Goal: Task Accomplishment & Management: Use online tool/utility

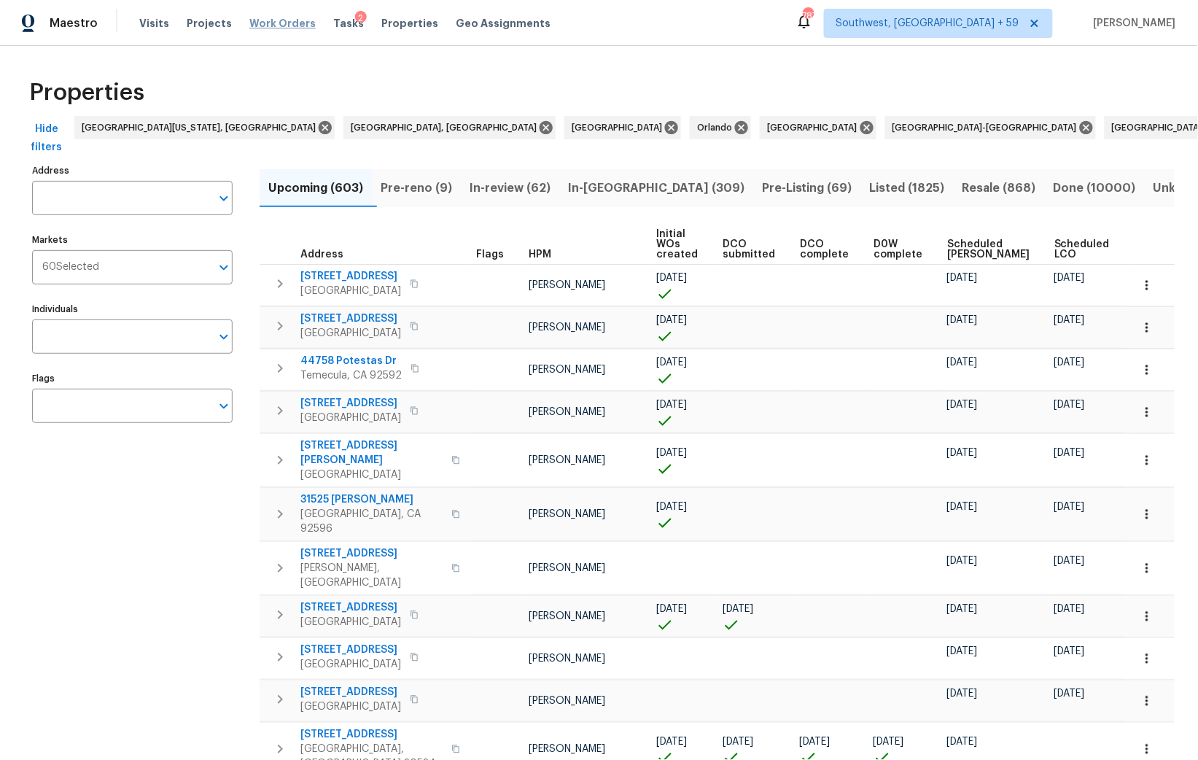
click at [260, 23] on span "Work Orders" at bounding box center [282, 23] width 66 height 15
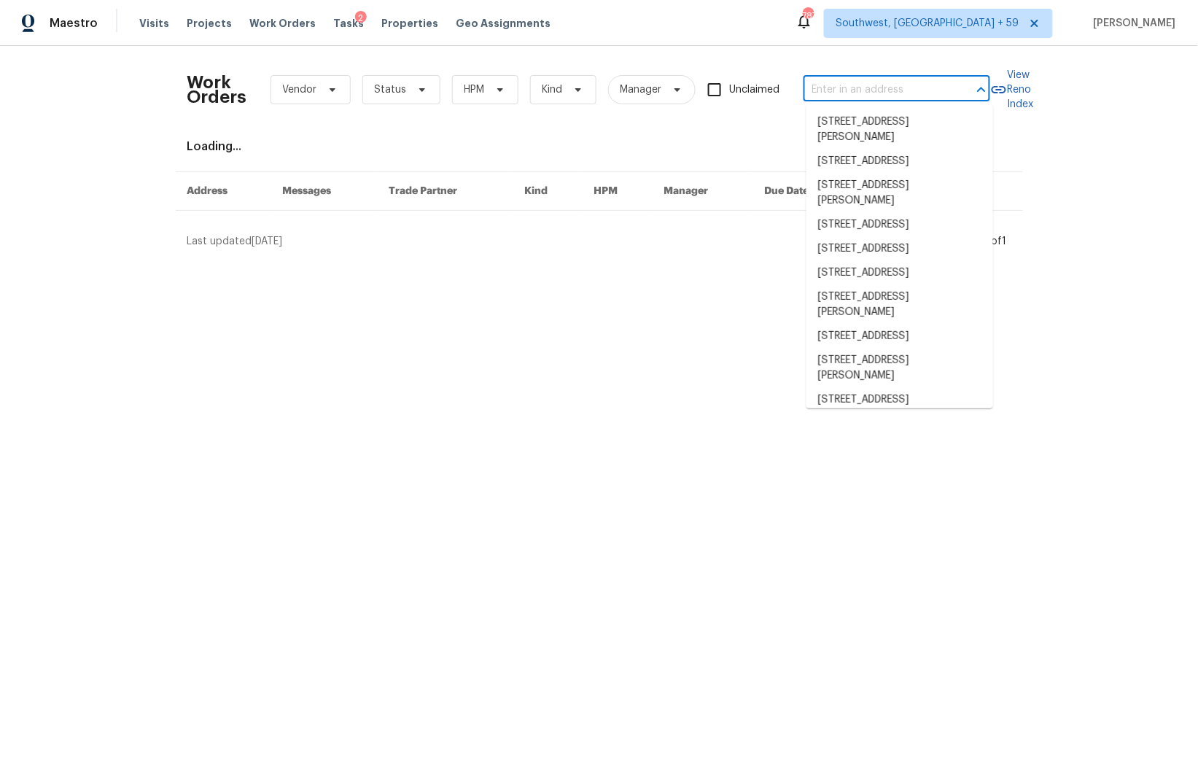
click at [855, 90] on input "text" at bounding box center [877, 90] width 146 height 23
paste input "[STREET_ADDRESS]"
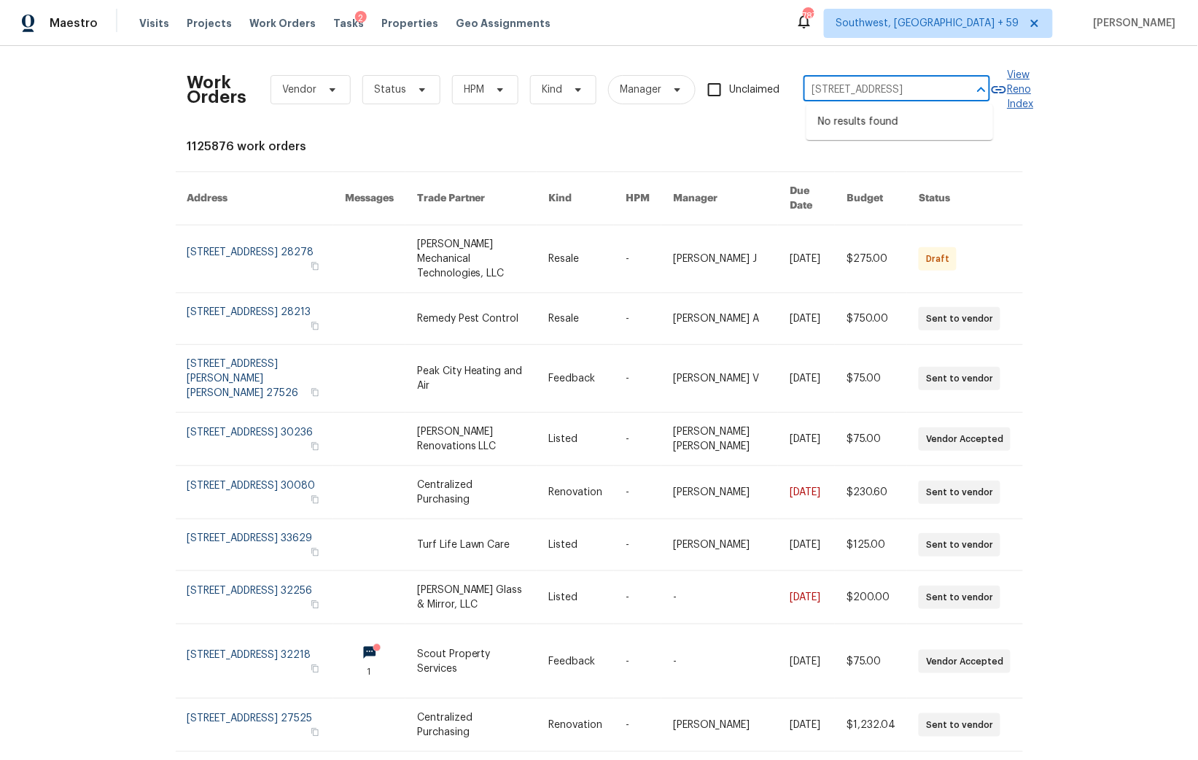
scroll to position [0, 89]
drag, startPoint x: 821, startPoint y: 87, endPoint x: 1065, endPoint y: 86, distance: 244.3
click at [1065, 86] on div "Work Orders Vendor Status HPM Kind Manager Unclaimed [STREET_ADDRESS] ​ View Re…" at bounding box center [599, 403] width 1198 height 714
click at [865, 90] on input "5130 Cornwallis" at bounding box center [877, 90] width 146 height 23
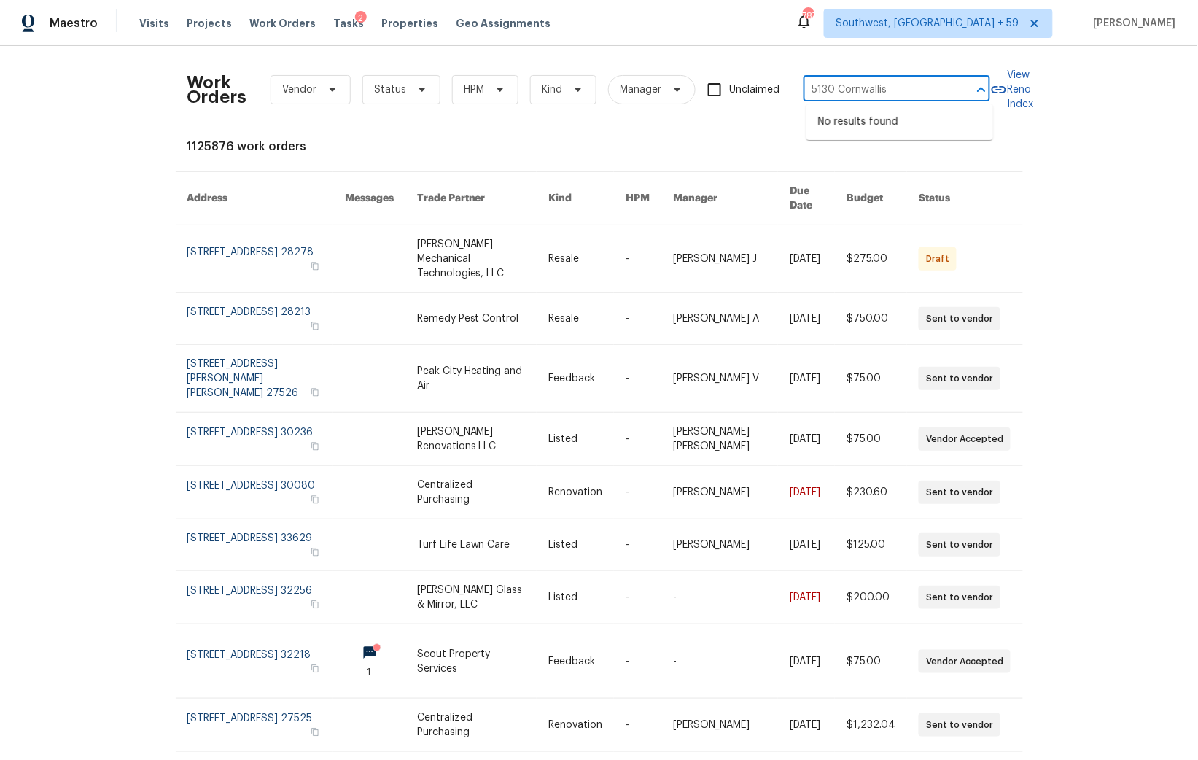
click at [865, 90] on input "5130 Cornwallis" at bounding box center [877, 90] width 146 height 23
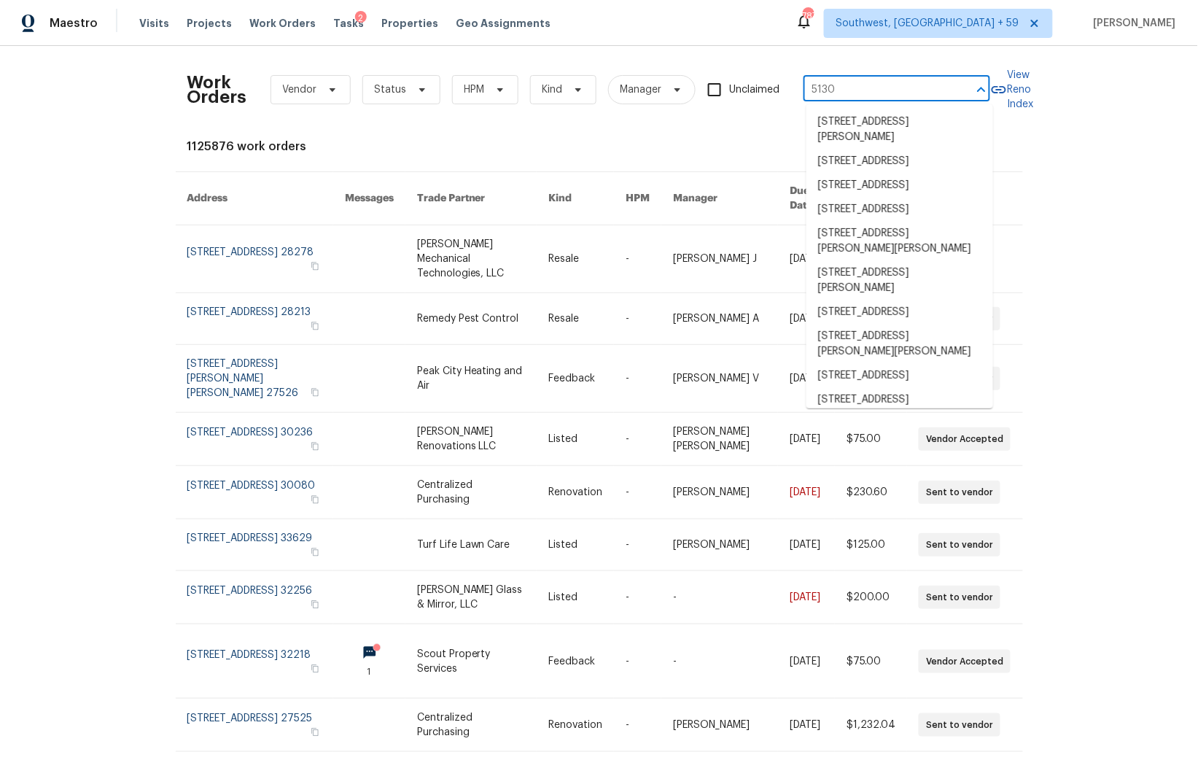
type input "5130"
click at [845, 84] on input "text" at bounding box center [877, 90] width 146 height 23
paste input "[STREET_ADDRESS][PERSON_NAME]"
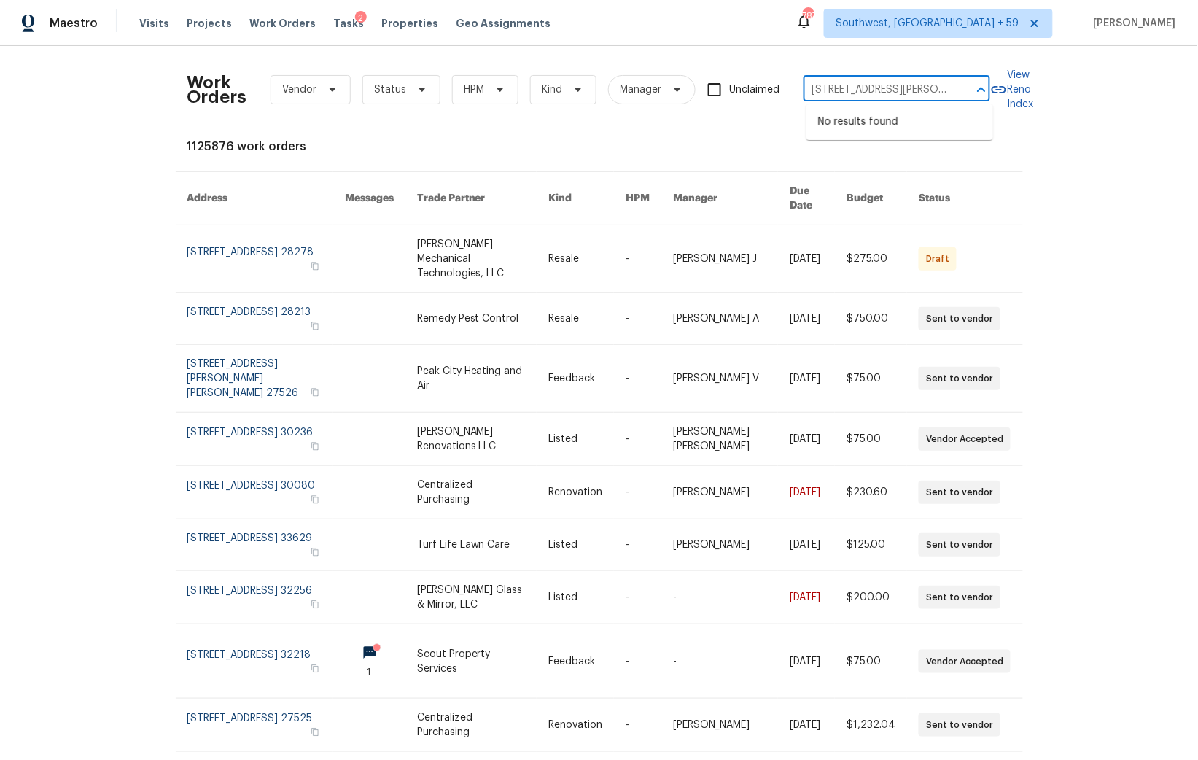
type input "[STREET_ADDRESS][PERSON_NAME]"
click at [727, 133] on div "Work Orders Vendor Status HPM Kind Manager Unclaimed ​ View Reno Index 1125876 …" at bounding box center [599, 450] width 824 height 785
click at [860, 91] on input "text" at bounding box center [877, 90] width 146 height 23
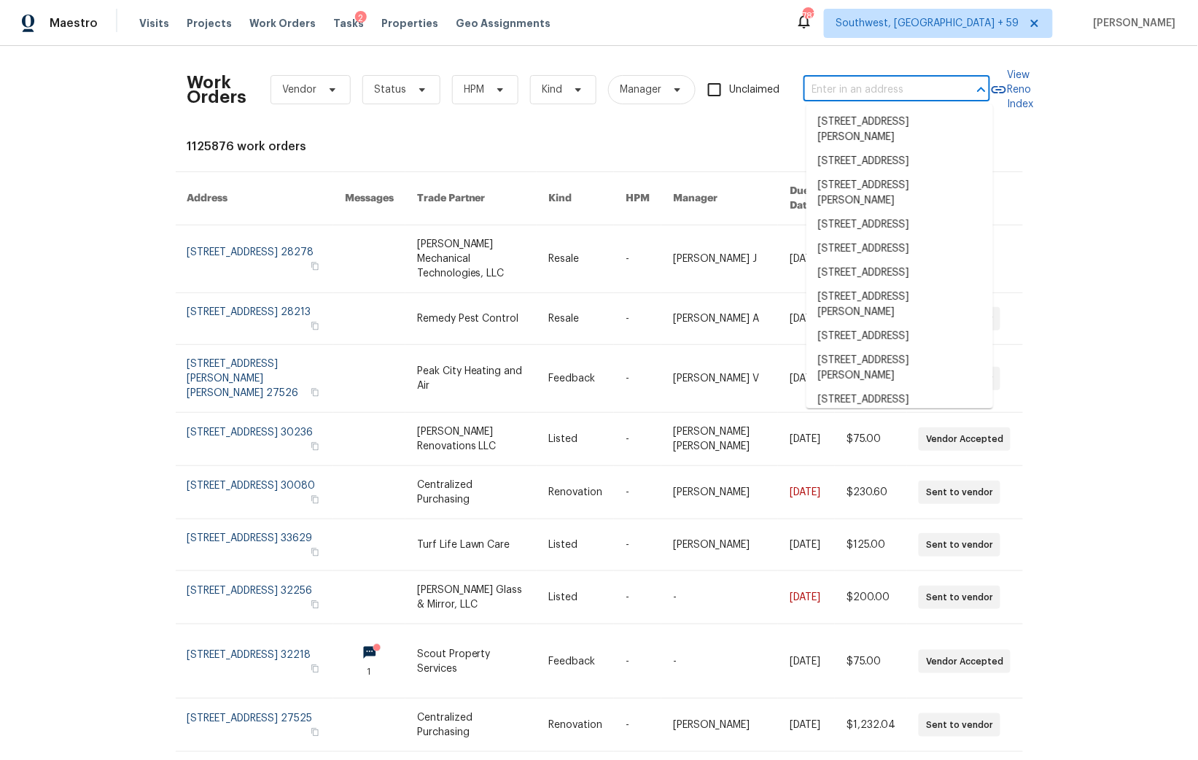
paste input "10ff5468-4b4b-4810-b480-b38dd37e4a24"
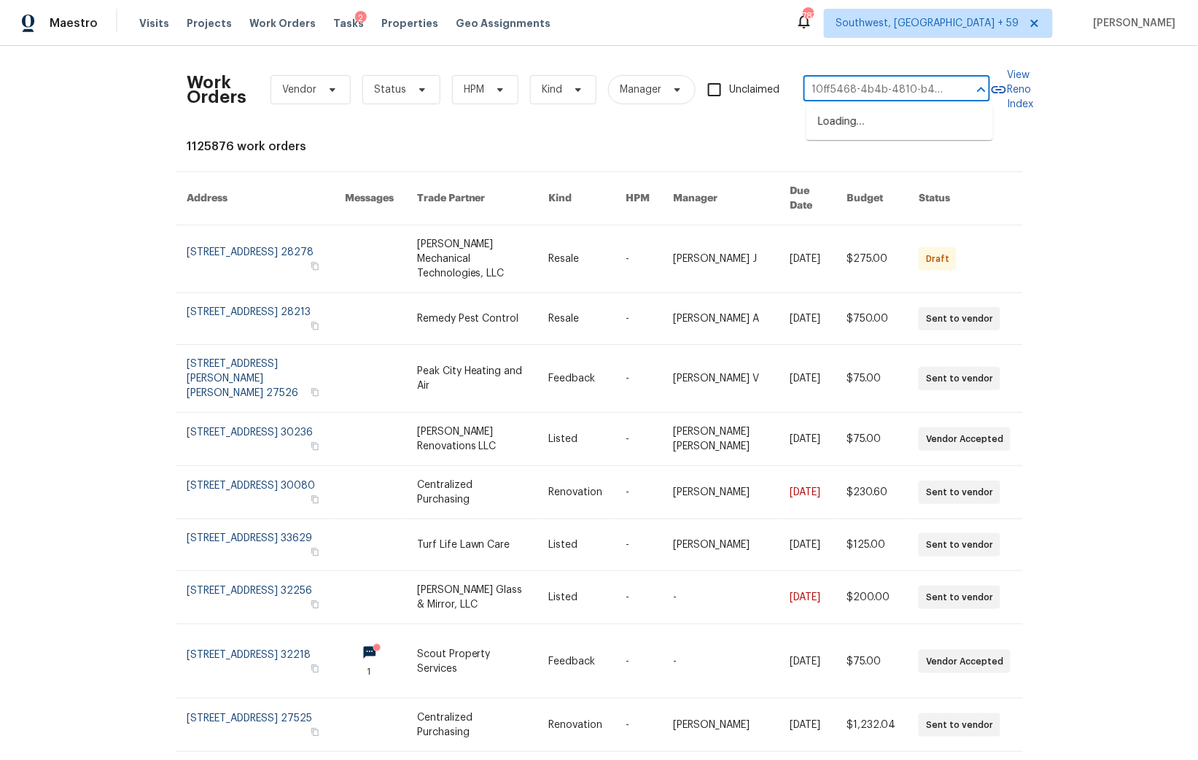
scroll to position [0, 66]
type input "10ff5468-4b4b-4810-b480-b38dd37e4a24"
click at [85, 358] on div "Work Orders Vendor Status HPM Kind Manager Unclaimed ​ View Reno Index 1125876 …" at bounding box center [599, 403] width 1198 height 714
click at [888, 88] on input "text" at bounding box center [877, 90] width 146 height 23
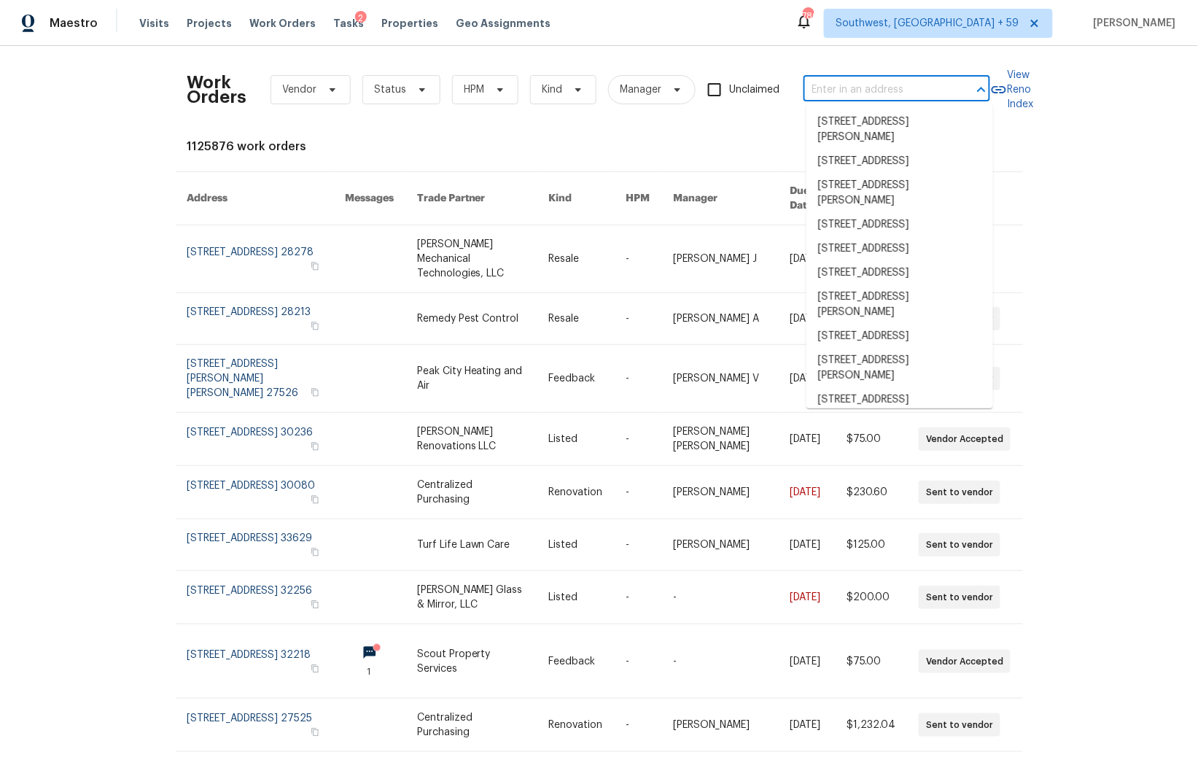
paste input "[STREET_ADDRESS]"
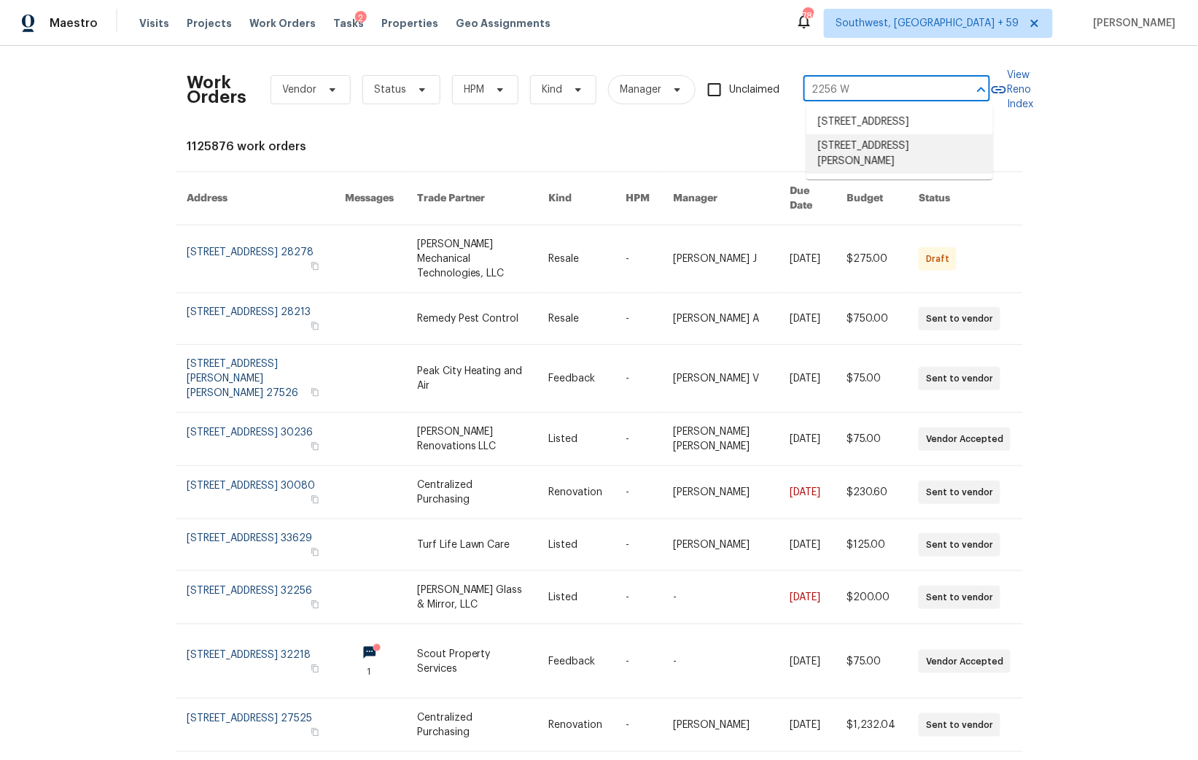
type input "2256 W"
click at [1105, 280] on div "Work Orders Vendor Status HPM Kind Manager Unclaimed ​ View Reno Index 1125876 …" at bounding box center [599, 403] width 1198 height 714
